Goal: Check status: Check status

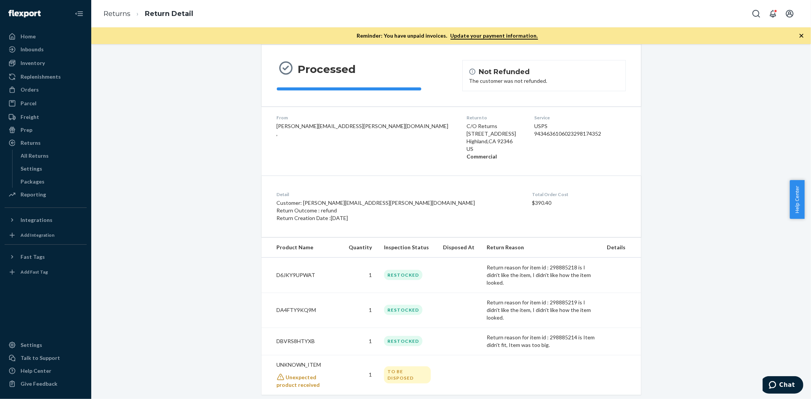
click at [372, 10] on div "Returns Return Detail" at bounding box center [451, 13] width 720 height 27
drag, startPoint x: 111, startPoint y: 11, endPoint x: 116, endPoint y: 28, distance: 18.4
click at [111, 11] on link "Returns" at bounding box center [116, 14] width 27 height 8
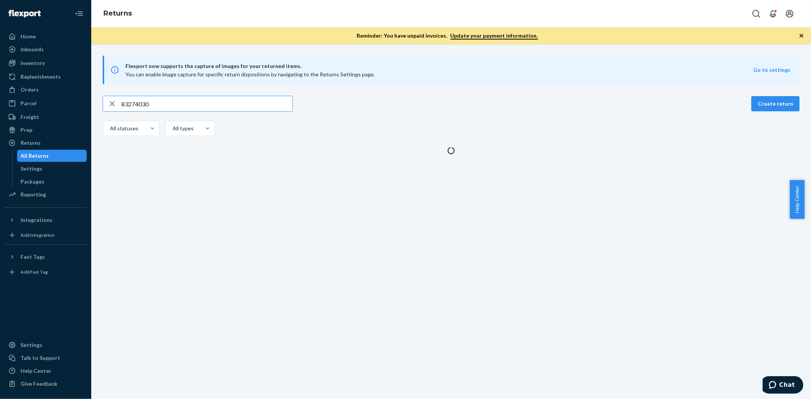
click at [146, 106] on input "83274030" at bounding box center [206, 103] width 171 height 15
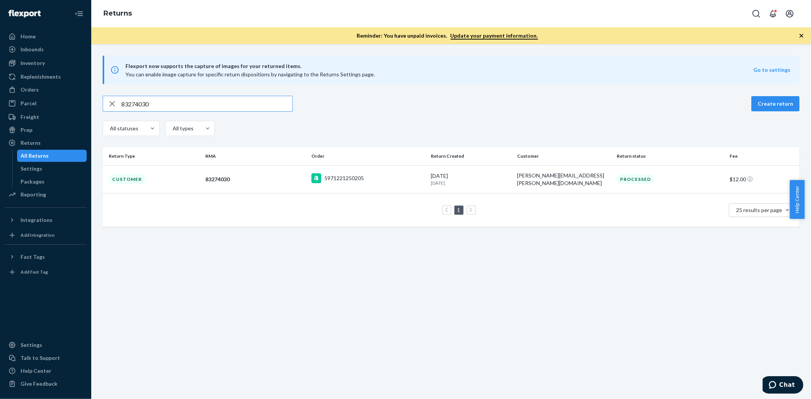
click at [145, 106] on input "83274030" at bounding box center [206, 103] width 171 height 15
type input "82667862"
click at [138, 176] on div "Customer" at bounding box center [127, 179] width 37 height 10
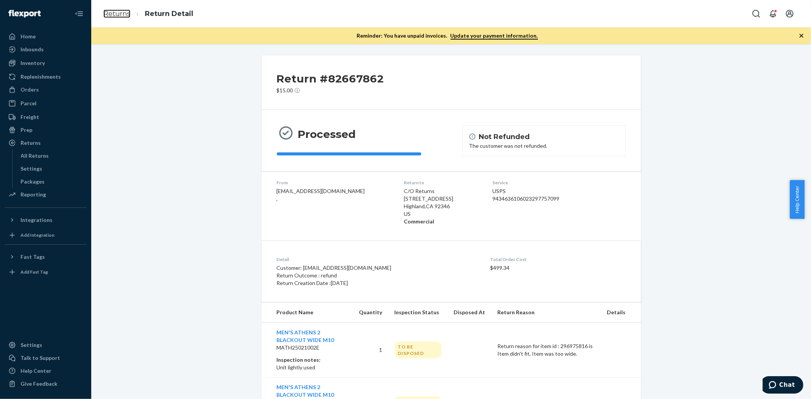
click at [110, 16] on link "Returns" at bounding box center [116, 14] width 27 height 8
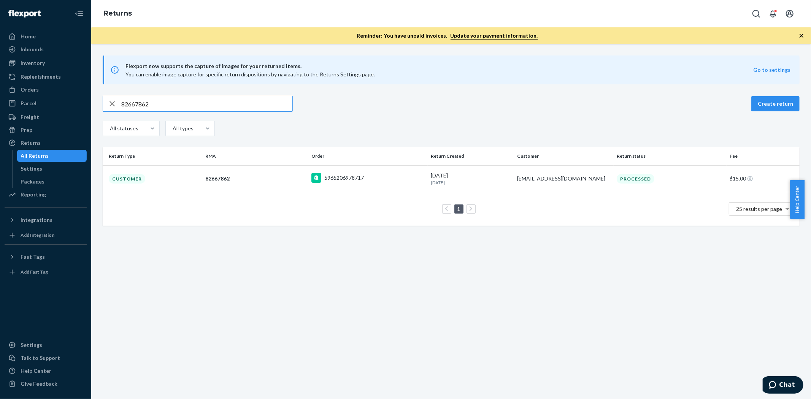
click at [149, 103] on input "82667862" at bounding box center [206, 103] width 171 height 15
type input "82333348"
click at [137, 174] on div "Customer" at bounding box center [127, 179] width 37 height 10
